Goal: Information Seeking & Learning: Check status

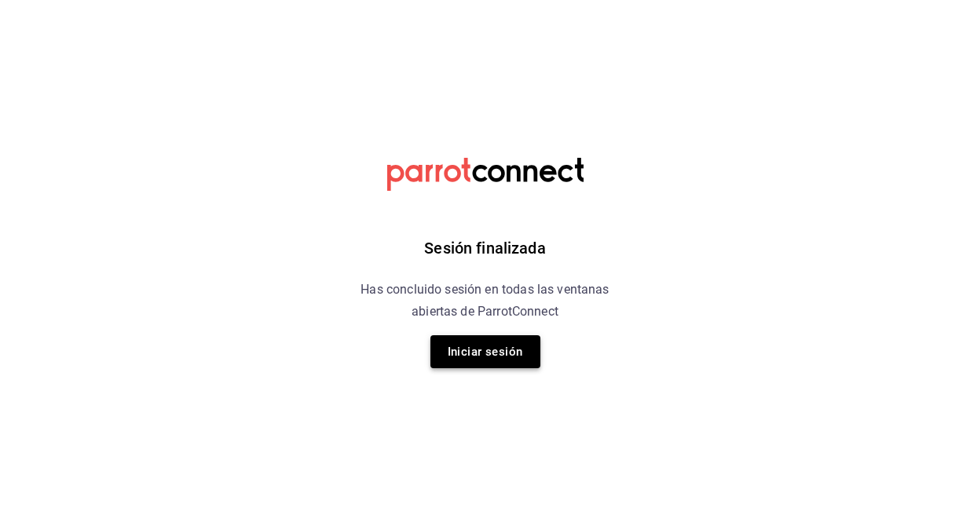
click at [534, 342] on button "Iniciar sesión" at bounding box center [485, 351] width 110 height 33
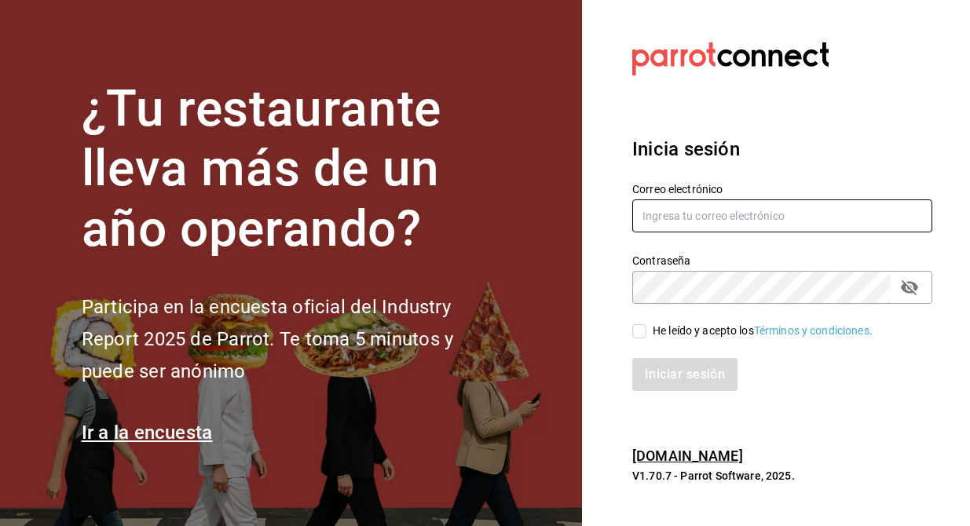
click at [743, 214] on input "text" at bounding box center [782, 215] width 300 height 33
click at [644, 218] on input "crepasdelfrances" at bounding box center [782, 215] width 300 height 33
click at [801, 214] on input "multiuser@crepasdelfrances" at bounding box center [782, 215] width 300 height 33
type input "multiuser@crepasdelfrances.com"
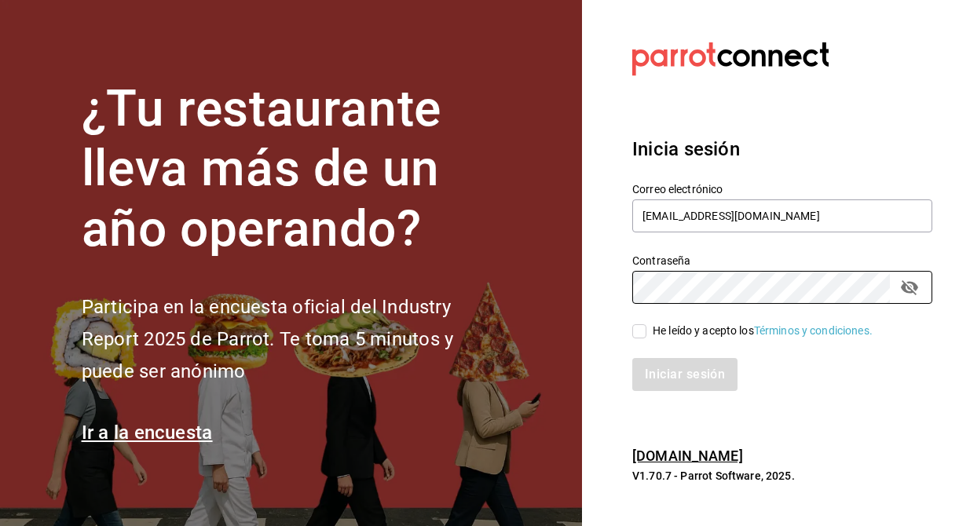
click at [644, 331] on input "He leído y acepto los Términos y condiciones." at bounding box center [639, 331] width 14 height 14
checkbox input "true"
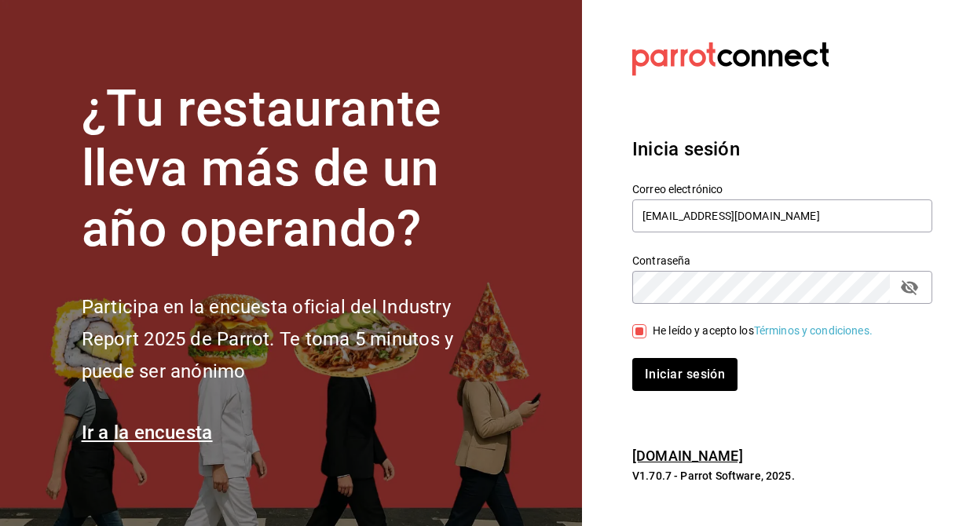
click at [908, 294] on icon "passwordField" at bounding box center [909, 287] width 19 height 19
click at [715, 352] on div "Iniciar sesión" at bounding box center [772, 365] width 319 height 52
click at [715, 368] on button "Iniciar sesión" at bounding box center [685, 374] width 107 height 33
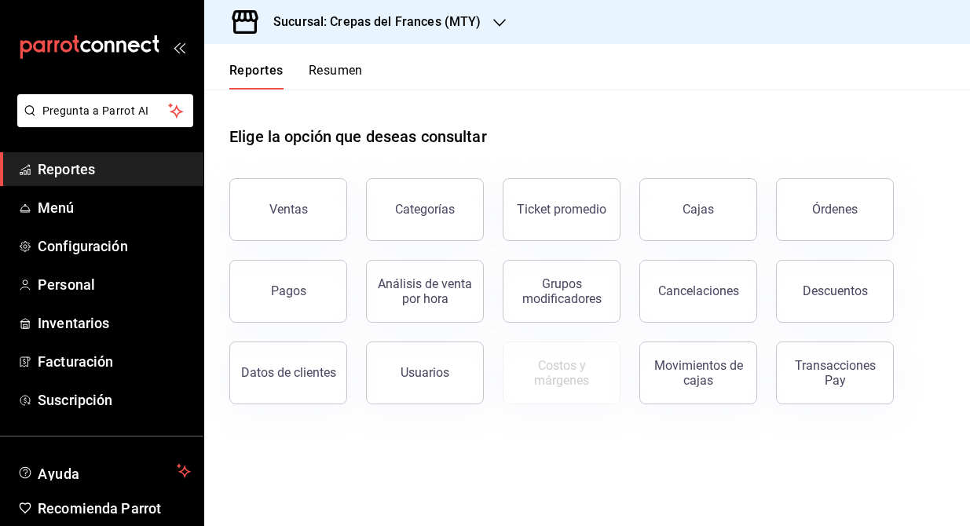
click at [358, 64] on button "Resumen" at bounding box center [336, 76] width 54 height 27
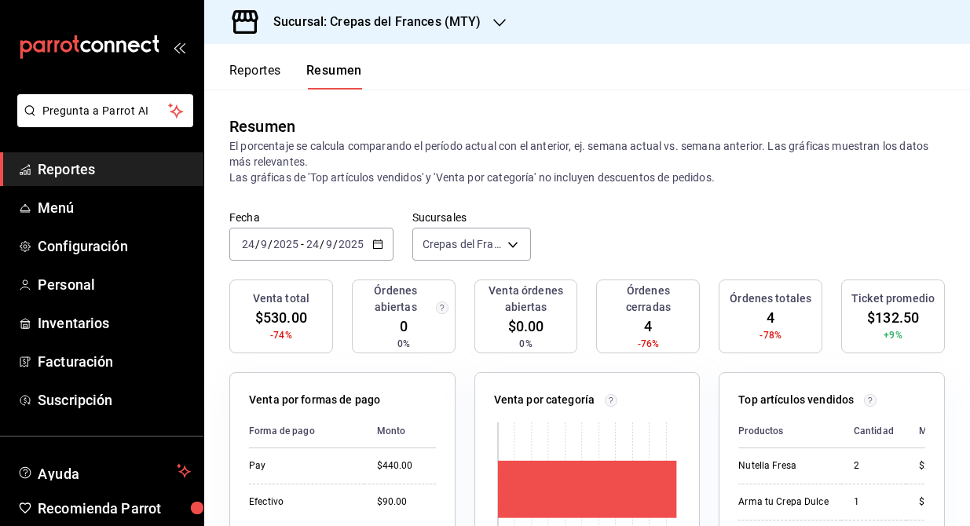
click at [262, 69] on button "Reportes" at bounding box center [255, 76] width 52 height 27
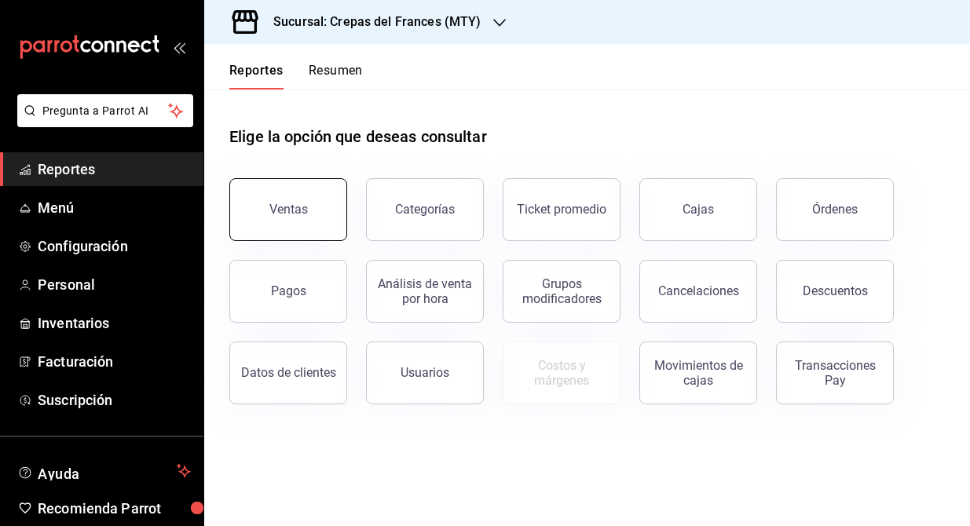
click at [281, 202] on button "Ventas" at bounding box center [288, 209] width 118 height 63
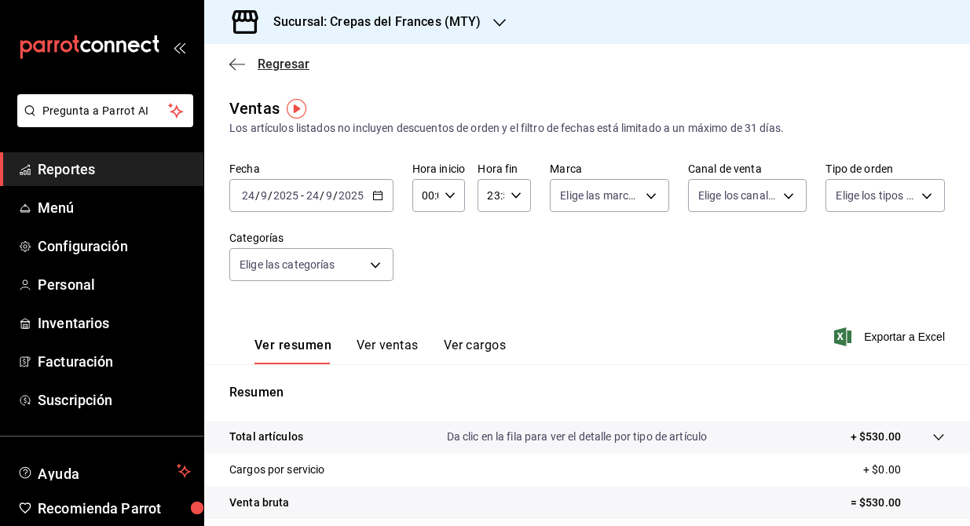
click at [240, 66] on icon "button" at bounding box center [237, 64] width 16 height 14
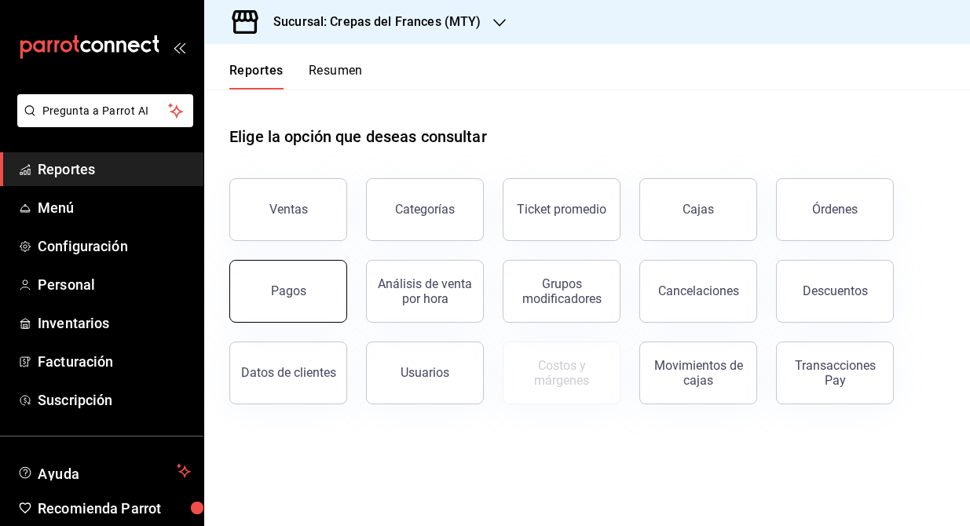
click at [289, 281] on button "Pagos" at bounding box center [288, 291] width 118 height 63
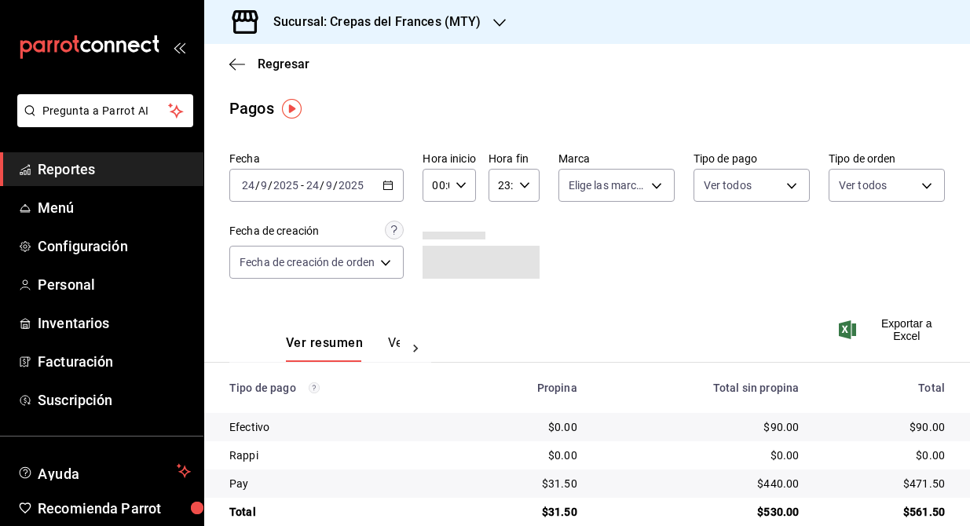
click at [368, 199] on div "[DATE] [DATE] - [DATE] [DATE]" at bounding box center [316, 185] width 174 height 33
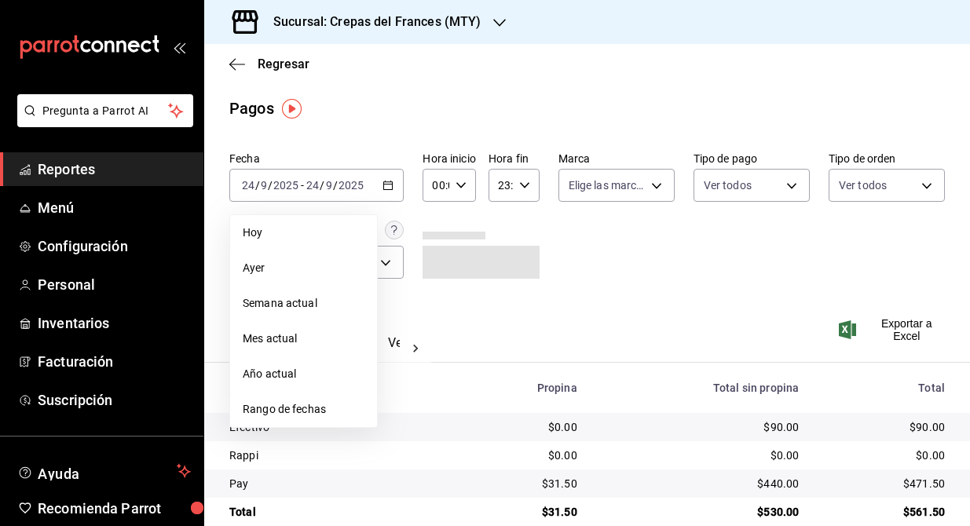
click at [576, 266] on div "Fecha [DATE] [DATE] - [DATE] [DATE] [DATE] [DATE] Semana actual Mes actual Año …" at bounding box center [586, 221] width 715 height 152
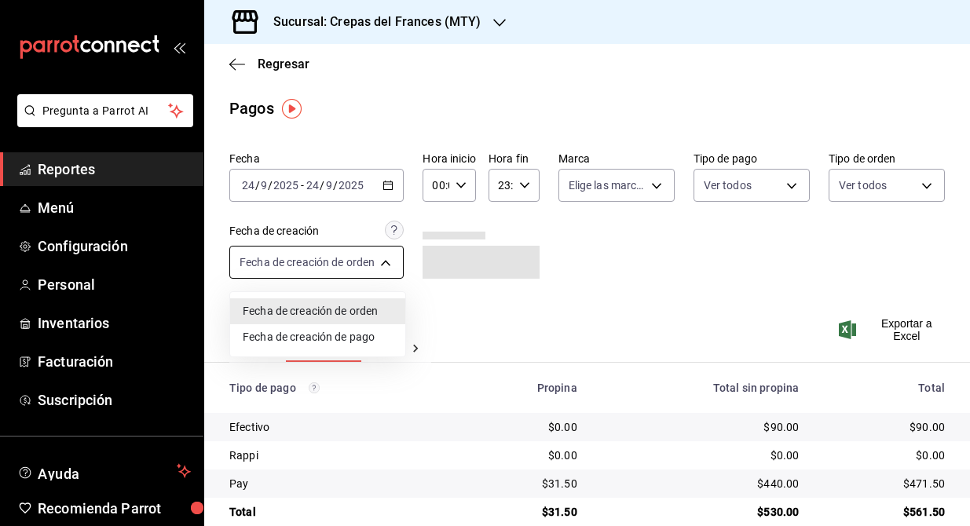
click at [367, 266] on body "Pregunta a Parrot AI Reportes Menú Configuración Personal Inventarios Facturaci…" at bounding box center [485, 263] width 970 height 526
click at [609, 265] on div at bounding box center [485, 263] width 970 height 526
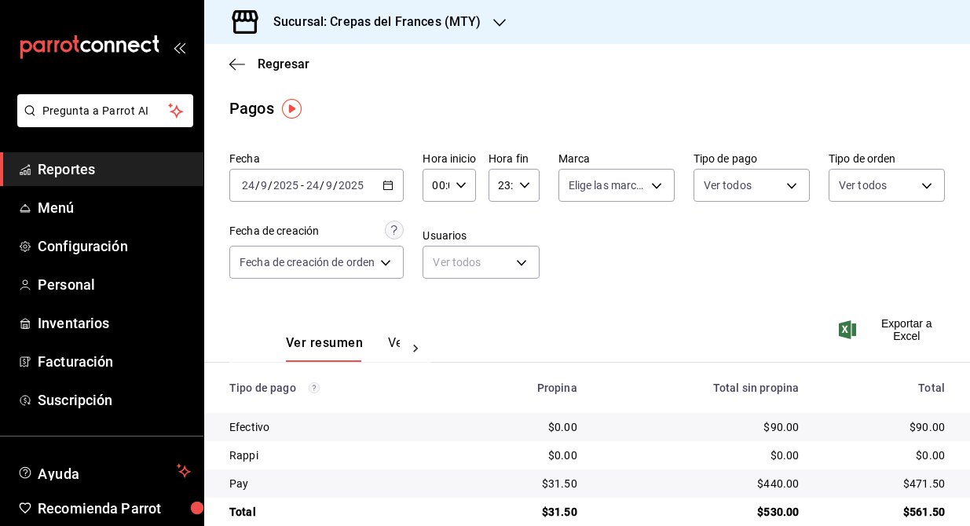
click at [400, 348] on div at bounding box center [415, 348] width 31 height 27
click at [379, 348] on button "Ver pagos" at bounding box center [371, 348] width 59 height 27
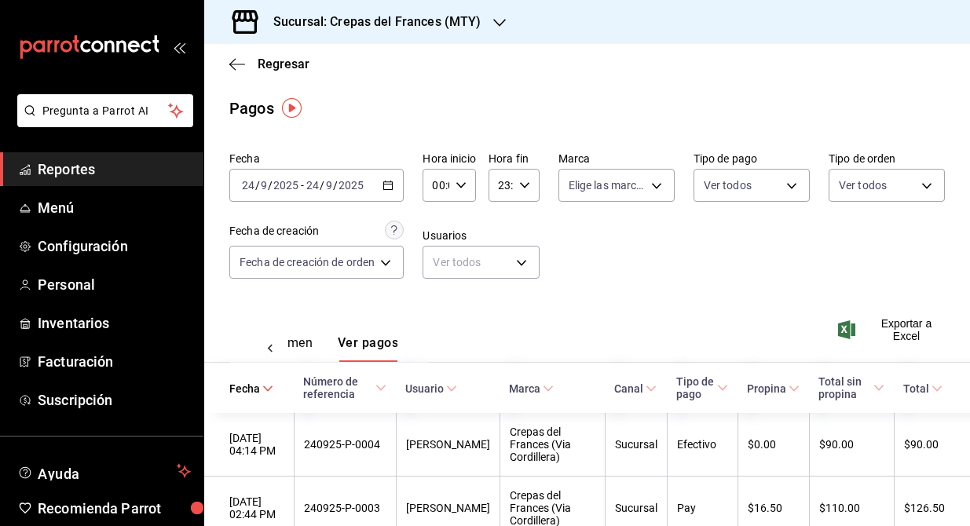
scroll to position [120, 0]
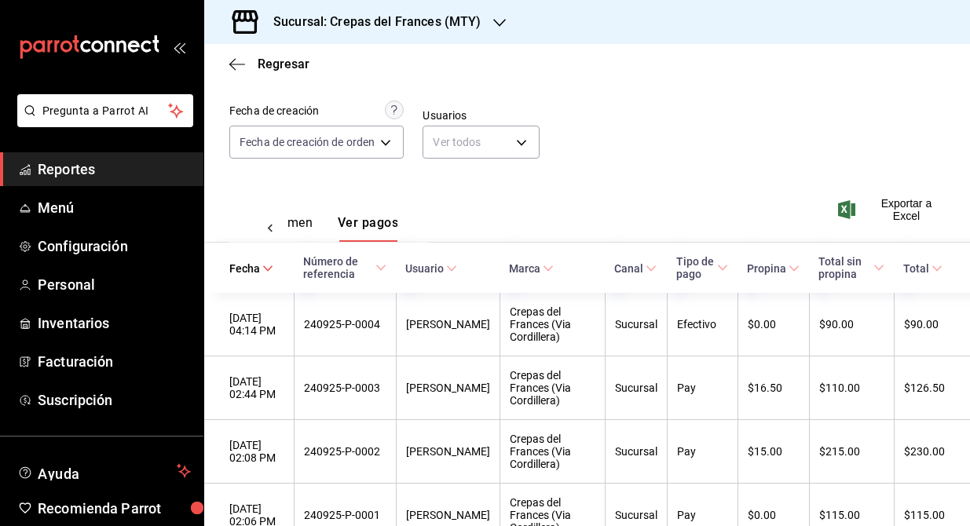
click at [76, 174] on span "Reportes" at bounding box center [114, 169] width 153 height 21
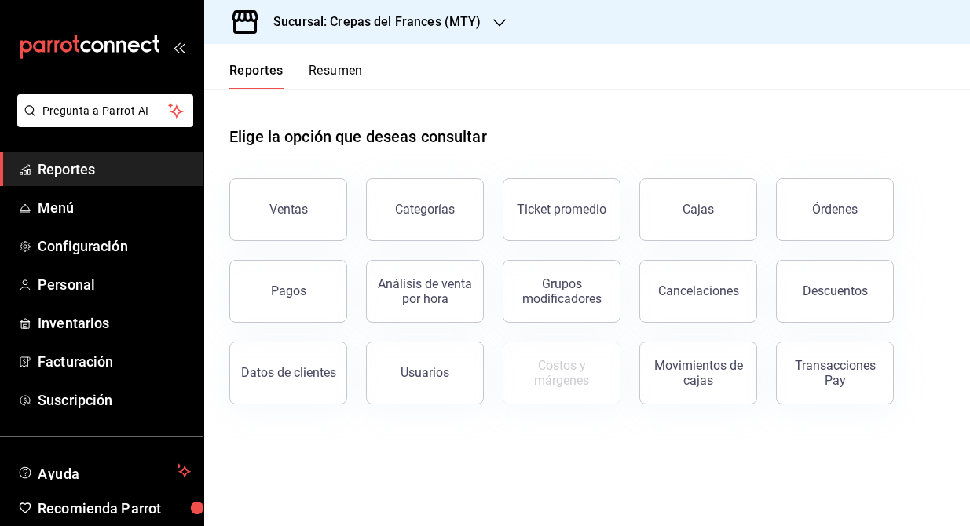
click at [354, 68] on button "Resumen" at bounding box center [336, 76] width 54 height 27
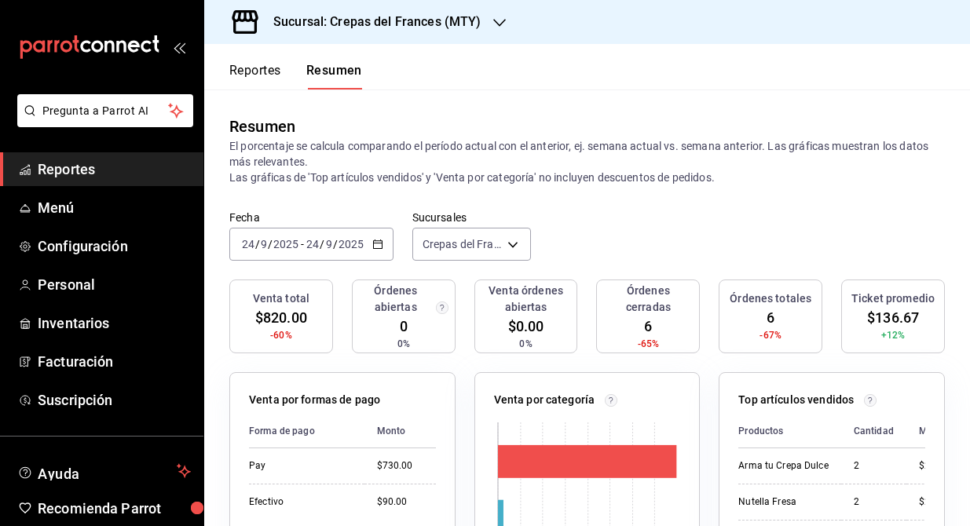
click at [452, 24] on h3 "Sucursal: Crepas del Frances (MTY)" at bounding box center [371, 22] width 220 height 19
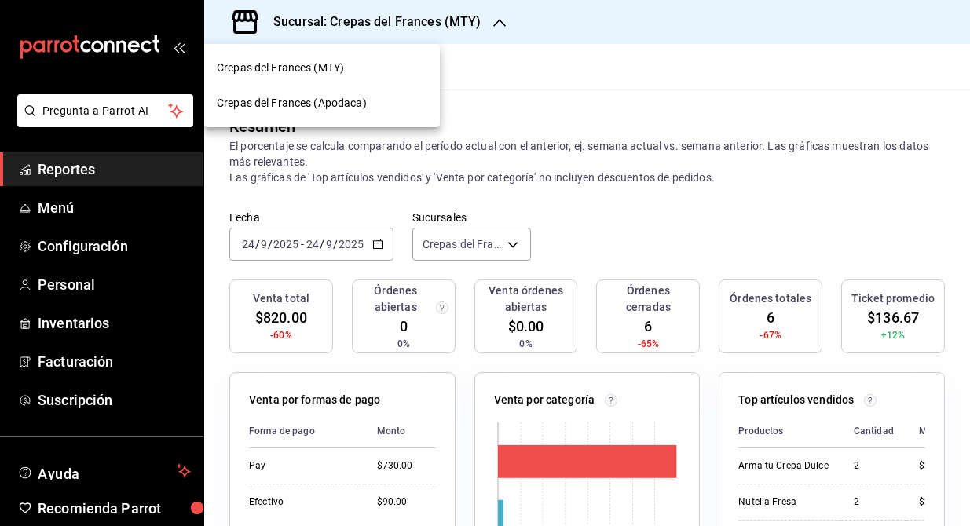
click at [367, 101] on div "Crepas del Frances (Apodaca)" at bounding box center [322, 103] width 210 height 16
